Goal: Navigation & Orientation: Find specific page/section

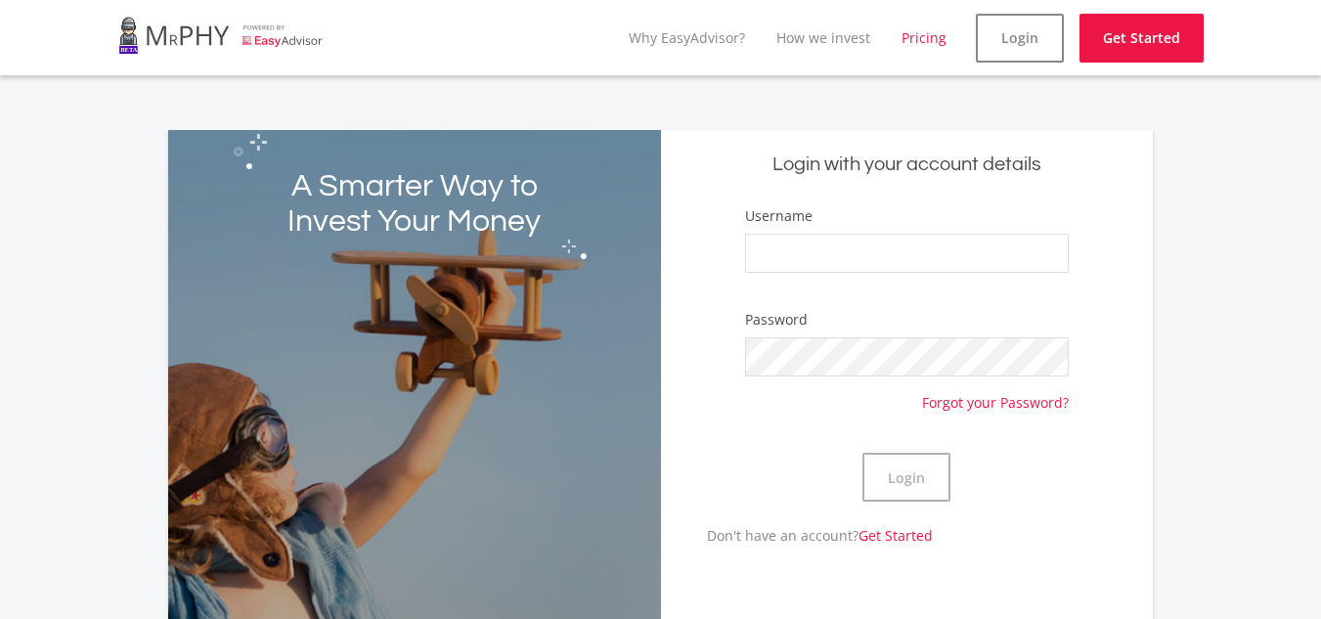
click at [928, 37] on link "Pricing" at bounding box center [923, 37] width 45 height 19
